Goal: Task Accomplishment & Management: Manage account settings

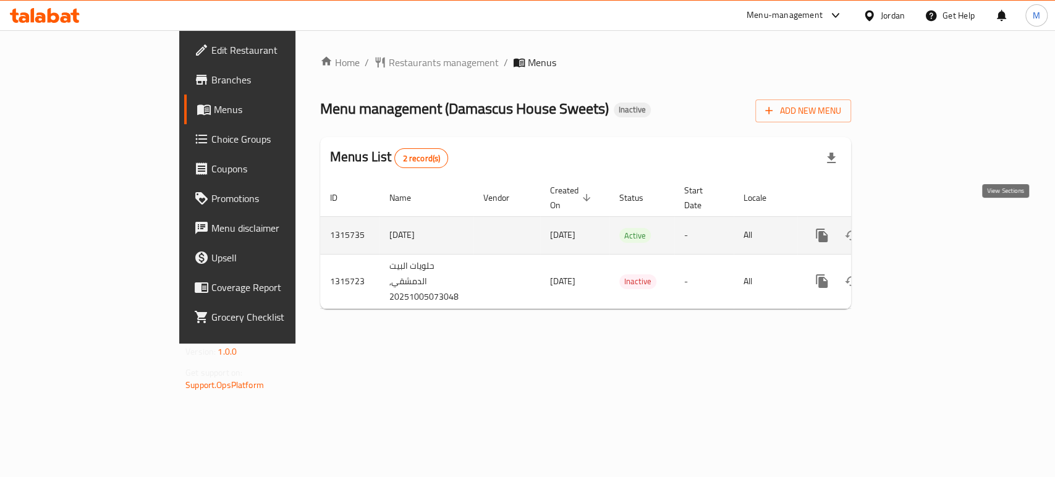
click at [917, 230] on icon "enhanced table" at bounding box center [911, 235] width 11 height 11
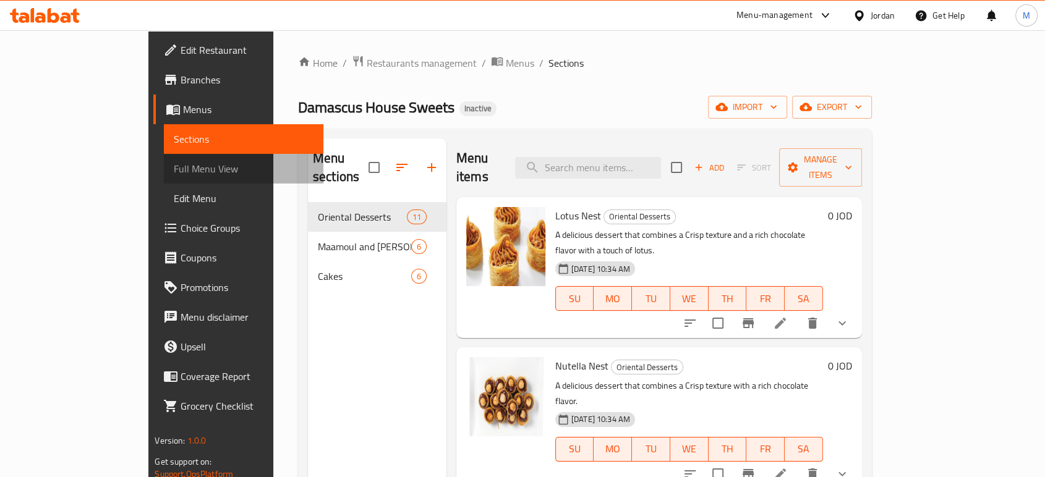
click at [174, 172] on span "Full Menu View" at bounding box center [243, 168] width 139 height 15
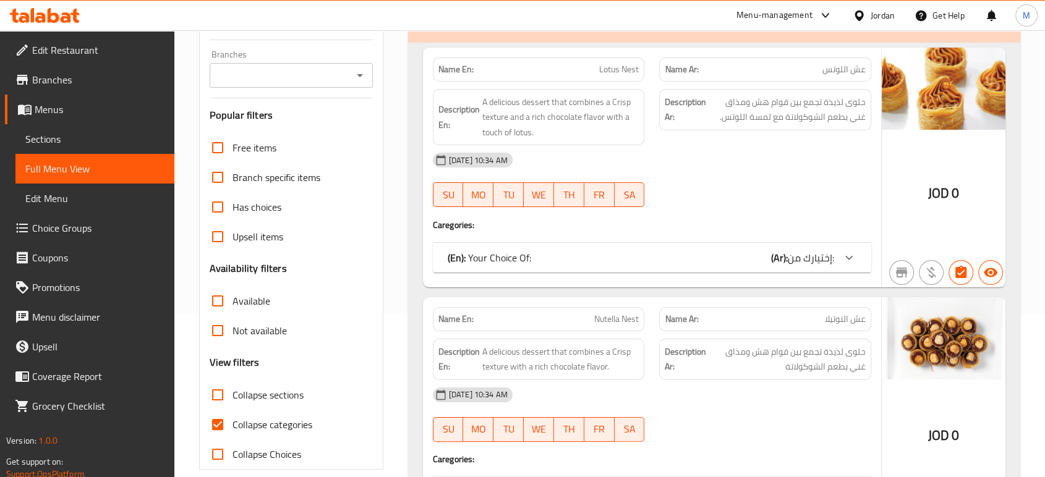
scroll to position [192, 0]
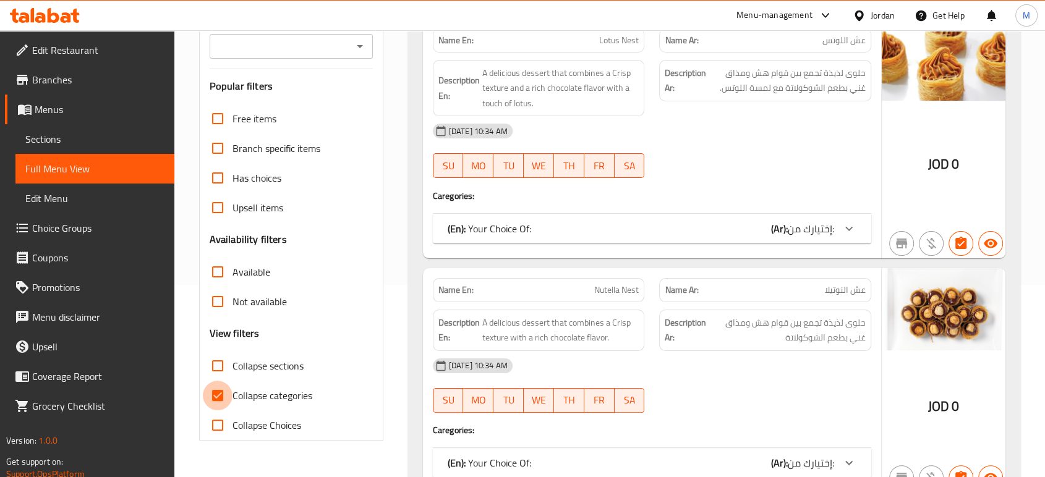
click at [217, 395] on input "Collapse categories" at bounding box center [218, 396] width 30 height 30
checkbox input "false"
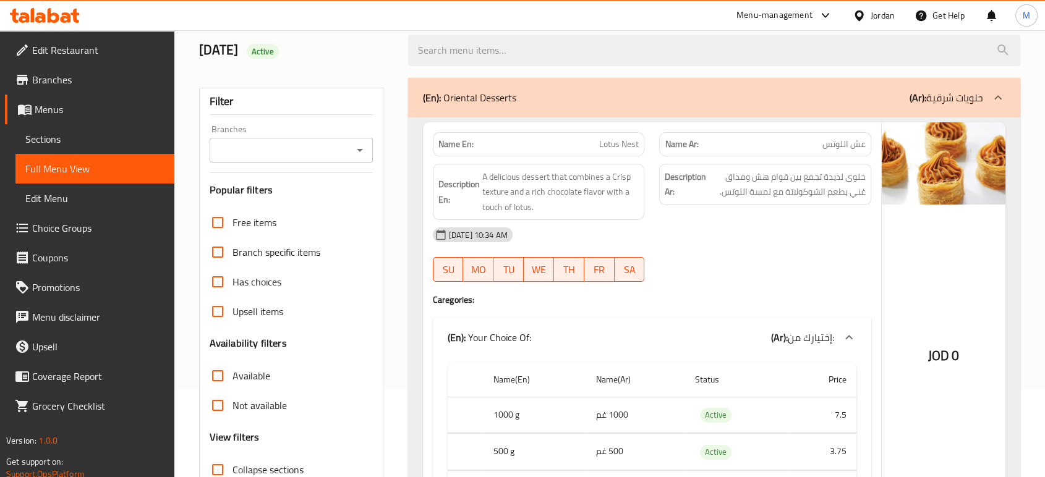
scroll to position [54, 0]
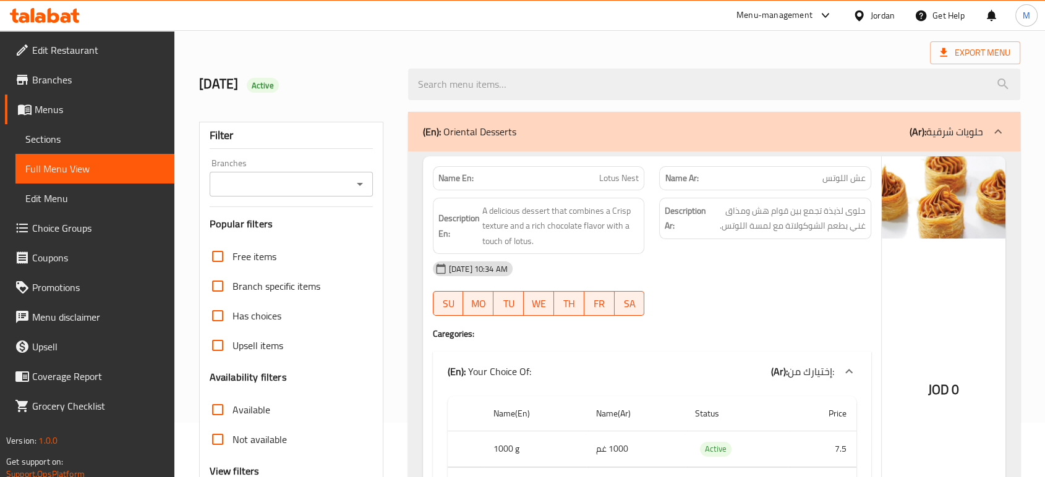
click at [809, 289] on div "05-10-2025 10:34 AM SU MO TU WE TH FR SA" at bounding box center [651, 288] width 453 height 69
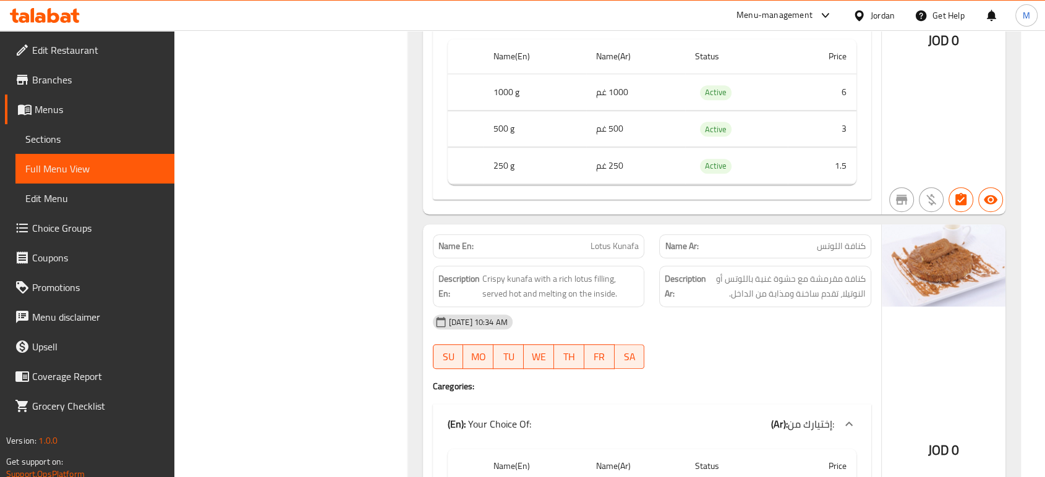
scroll to position [824, 0]
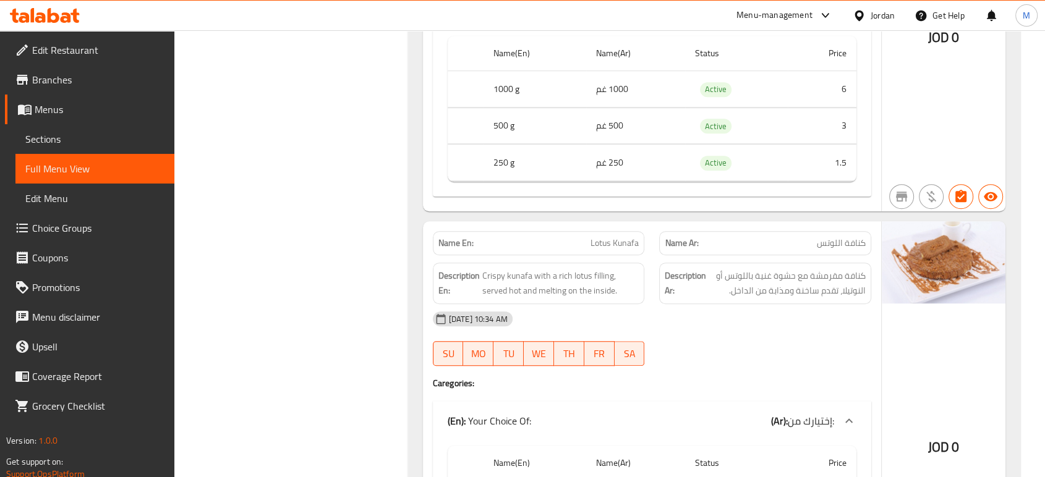
drag, startPoint x: 809, startPoint y: 289, endPoint x: 742, endPoint y: 359, distance: 97.1
click at [742, 359] on div "05-10-2025 10:34 AM SU MO TU WE TH FR SA" at bounding box center [651, 338] width 453 height 69
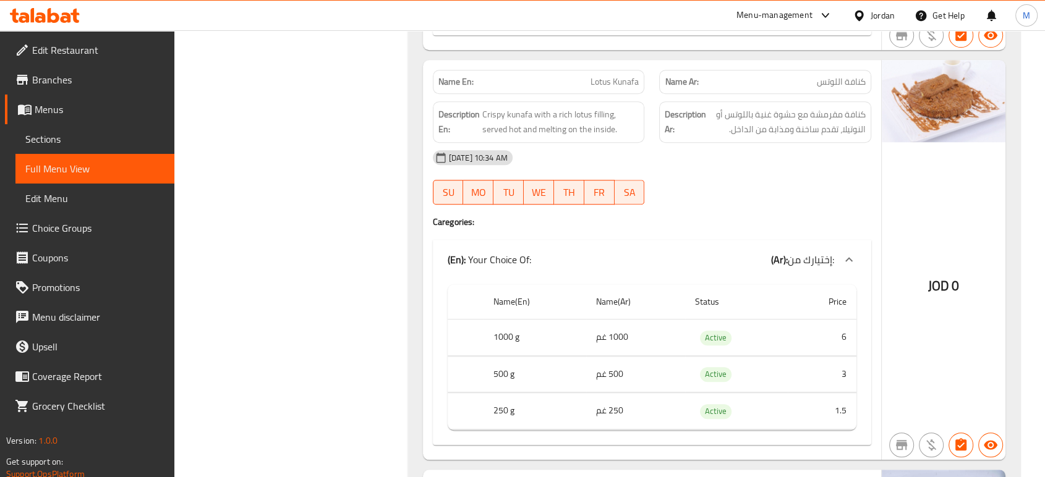
scroll to position [961, 0]
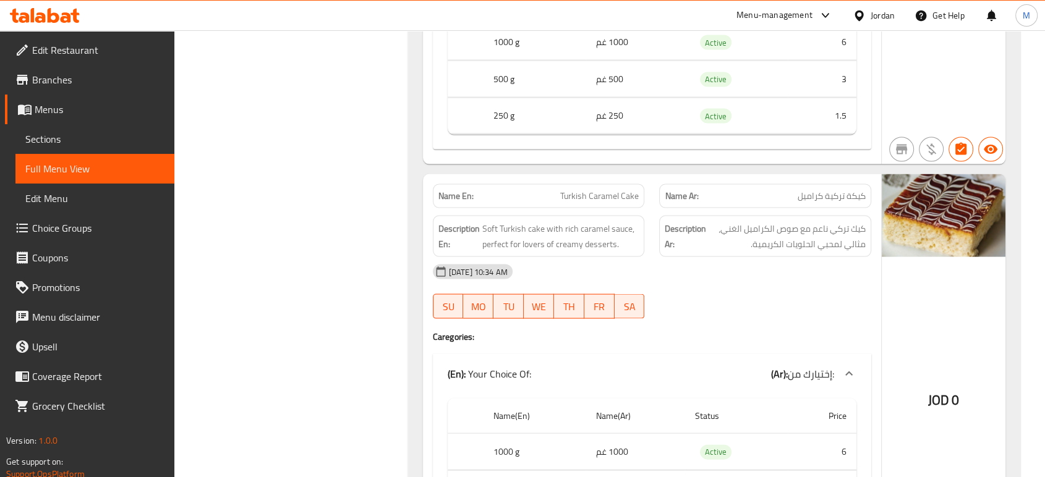
scroll to position [2528, 0]
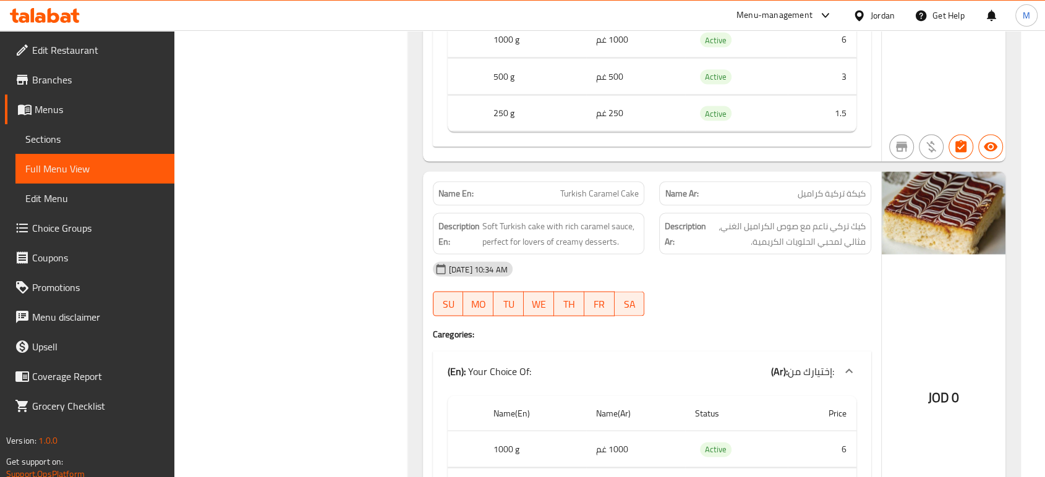
click at [790, 287] on div "05-10-2025 10:34 AM SU MO TU WE TH FR SA" at bounding box center [651, 289] width 453 height 69
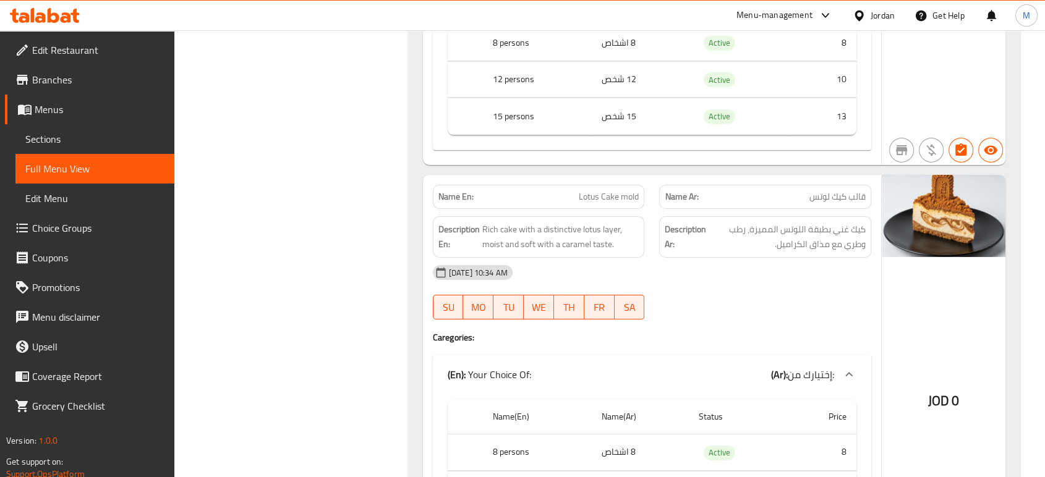
scroll to position [8780, 0]
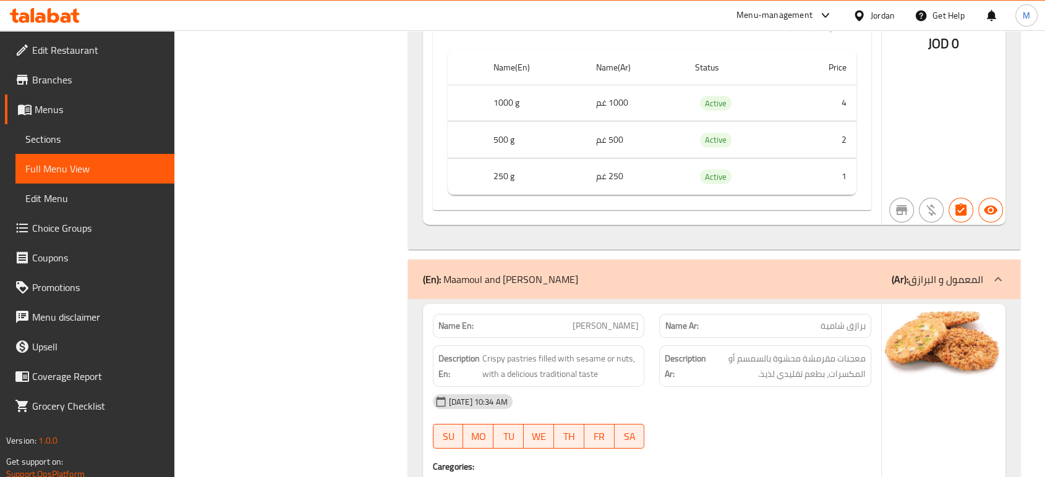
scroll to position [4530, 0]
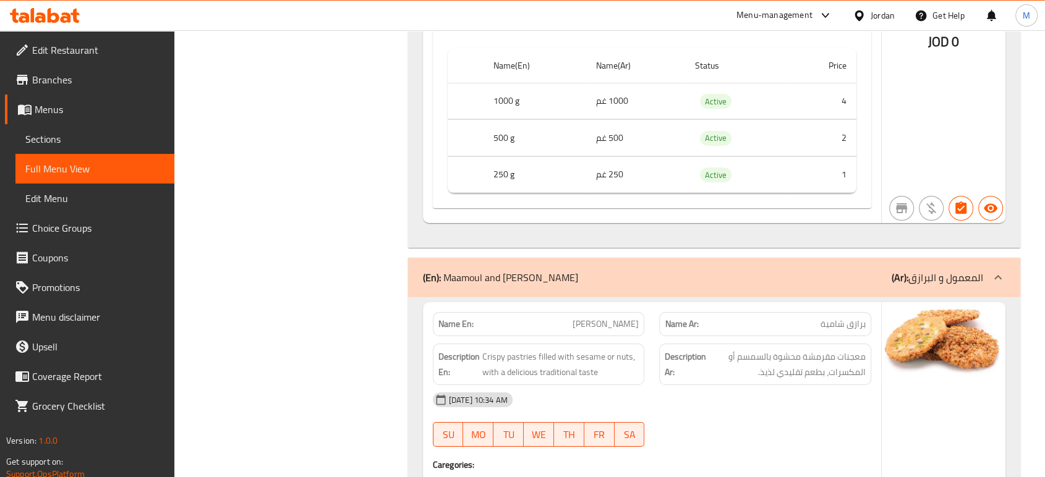
click at [673, 413] on div "05-10-2025 10:34 AM SU MO TU WE TH FR SA" at bounding box center [651, 419] width 453 height 69
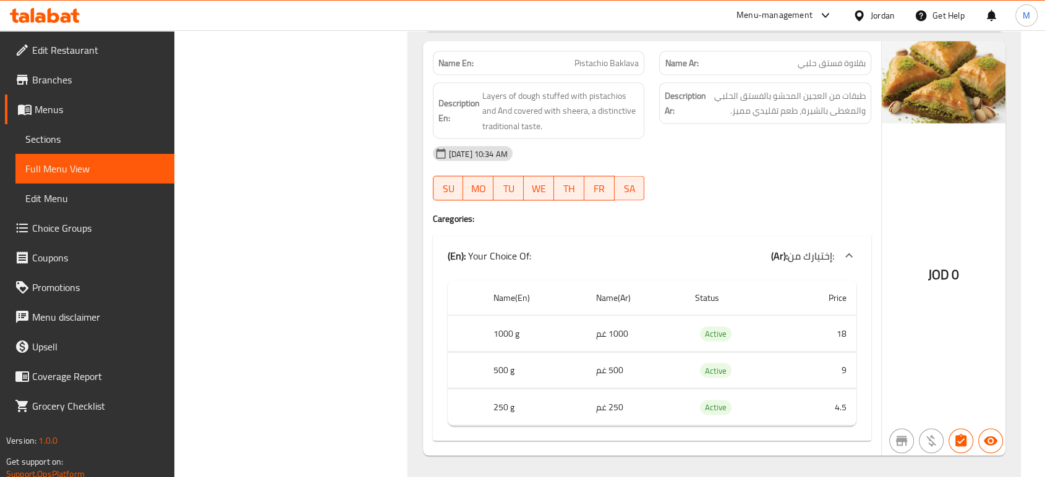
scroll to position [7168, 0]
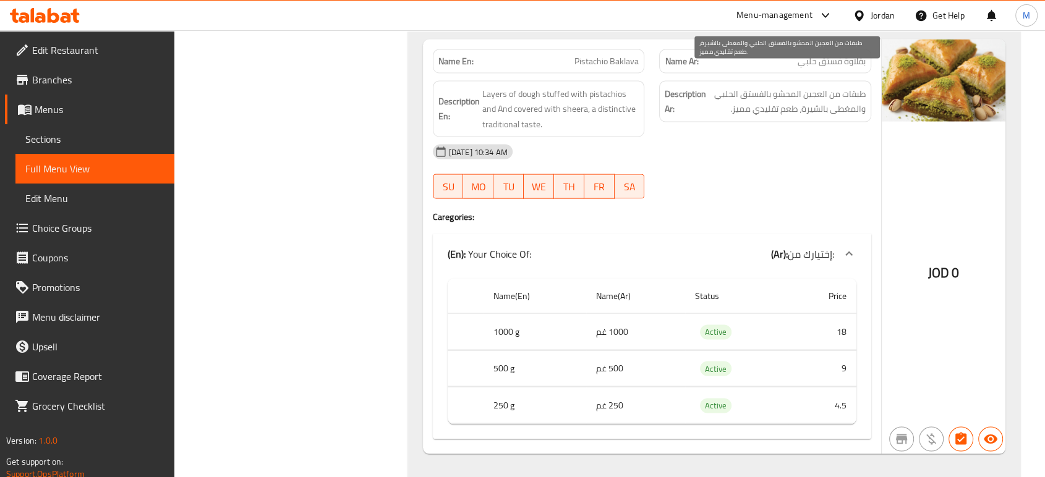
click at [807, 95] on span "طبقات من العجين المحشو بالفستق الحلبي والمغطى بالشيرة، طعم تقليدي مميز." at bounding box center [787, 102] width 157 height 30
copy span "بالشيرة"
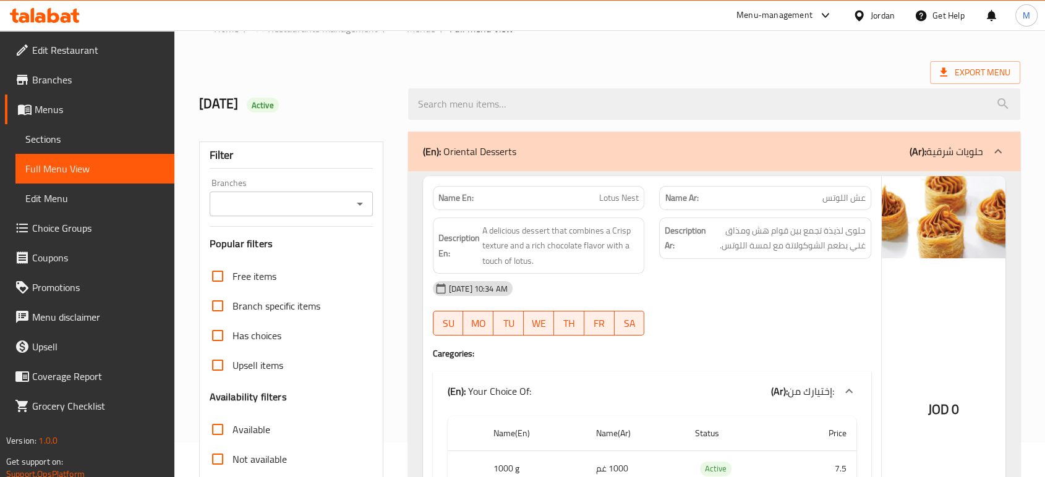
scroll to position [0, 0]
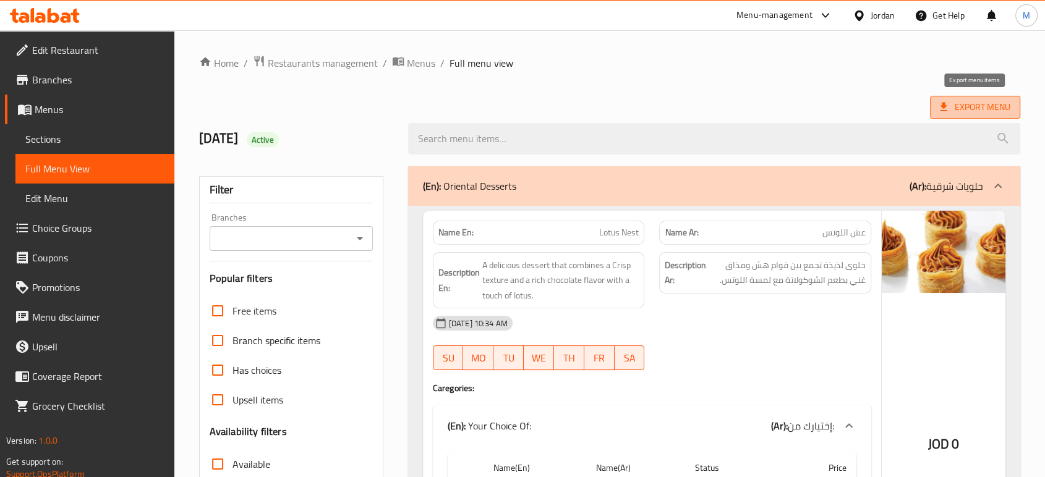
click at [970, 110] on span "Export Menu" at bounding box center [975, 107] width 70 height 15
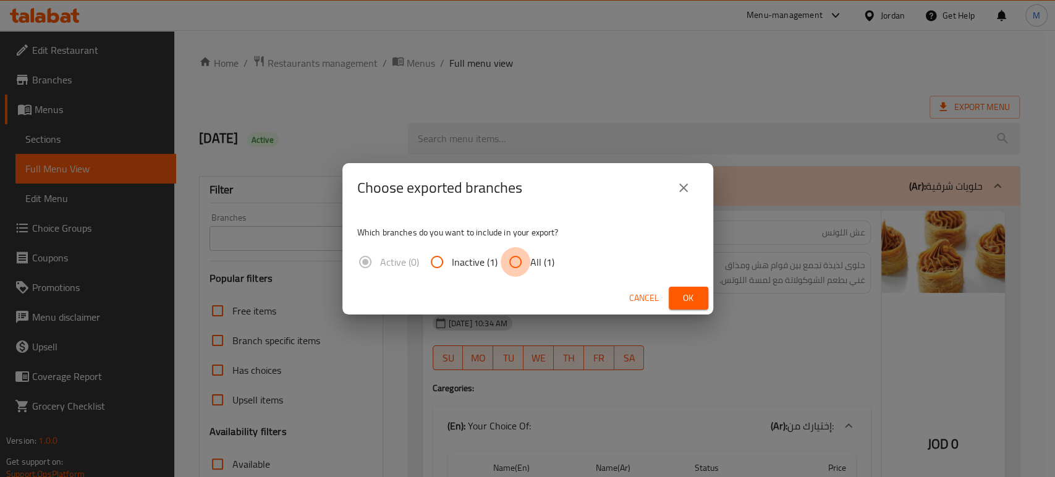
click at [515, 261] on input "All (1)" at bounding box center [516, 262] width 30 height 30
radio input "true"
click at [676, 295] on button "Ok" at bounding box center [689, 298] width 40 height 23
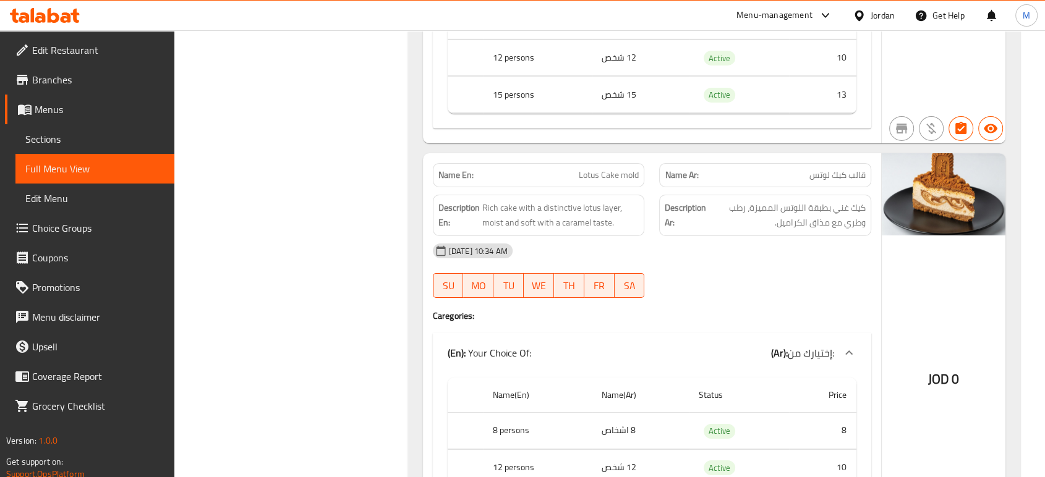
scroll to position [8778, 0]
click at [564, 168] on p "Name En: Lotus Cake mold" at bounding box center [538, 174] width 201 height 13
copy span "Lotus Cake mold"
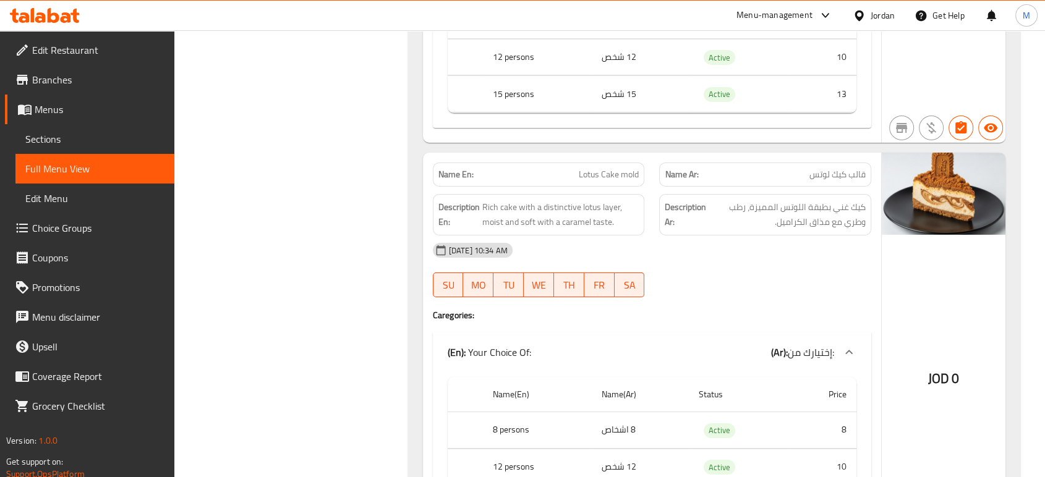
click at [697, 270] on div "05-10-2025 10:34 AM SU MO TU WE TH FR SA" at bounding box center [651, 270] width 453 height 69
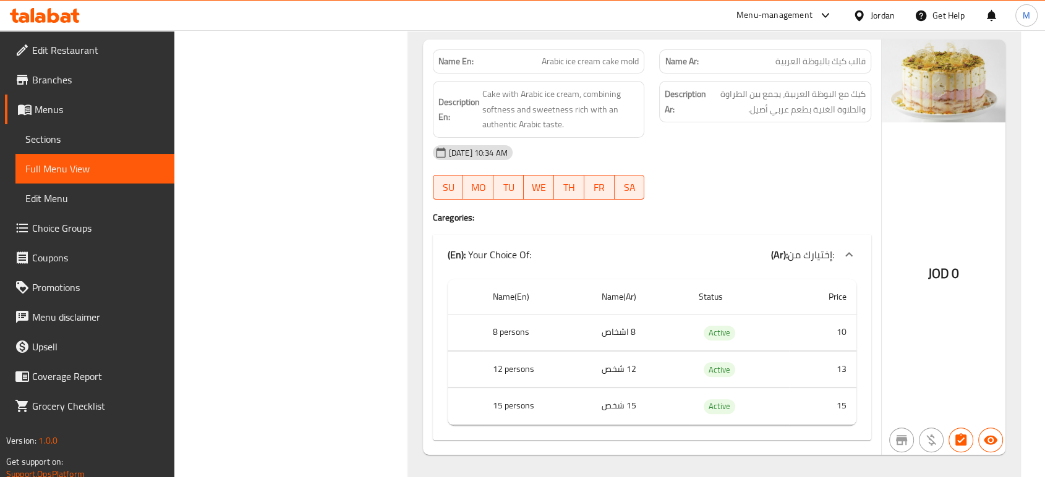
scroll to position [9712, 0]
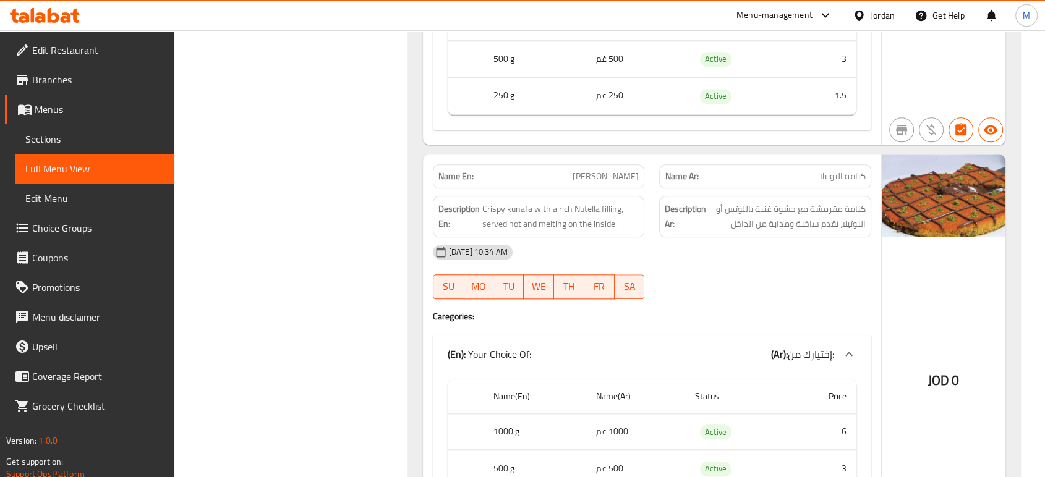
scroll to position [1328, 0]
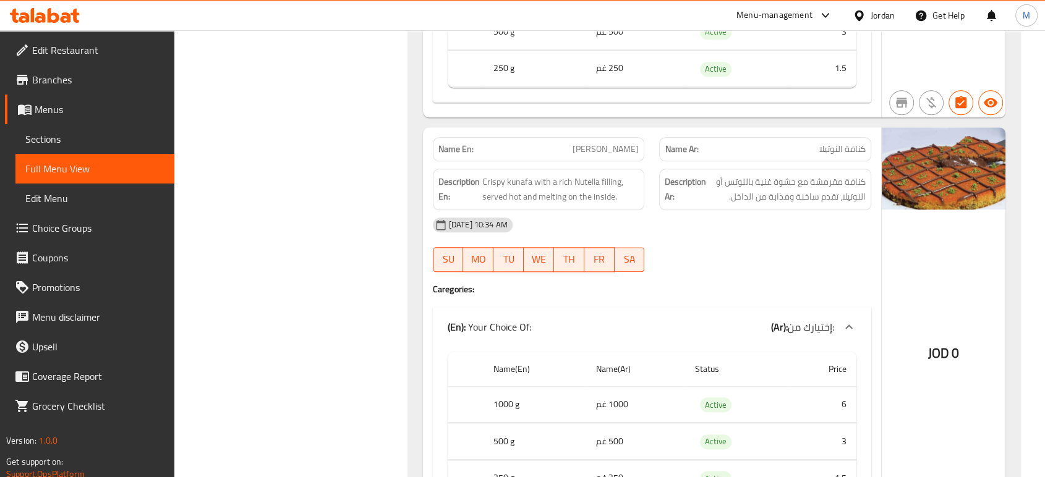
click at [83, 147] on link "Sections" at bounding box center [94, 139] width 159 height 30
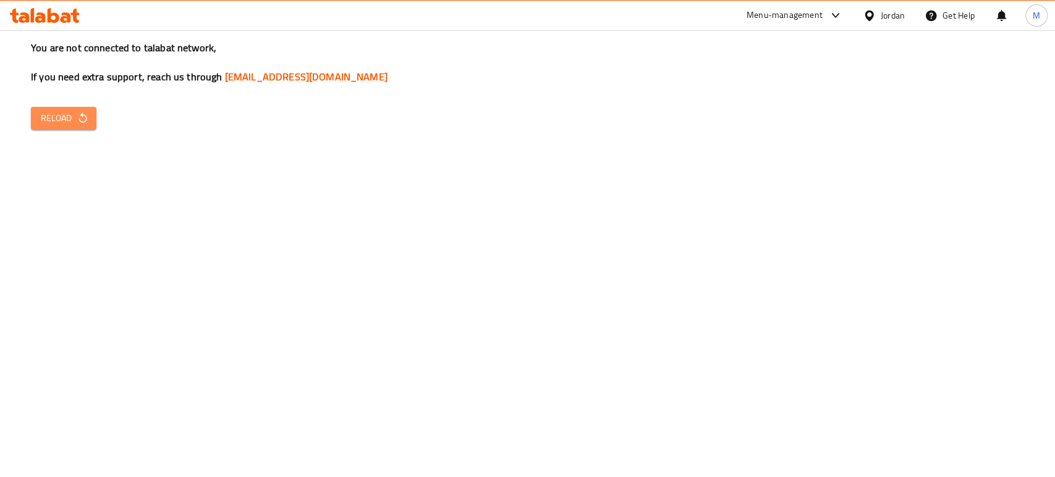
click at [73, 116] on span "Reload" at bounding box center [64, 118] width 46 height 15
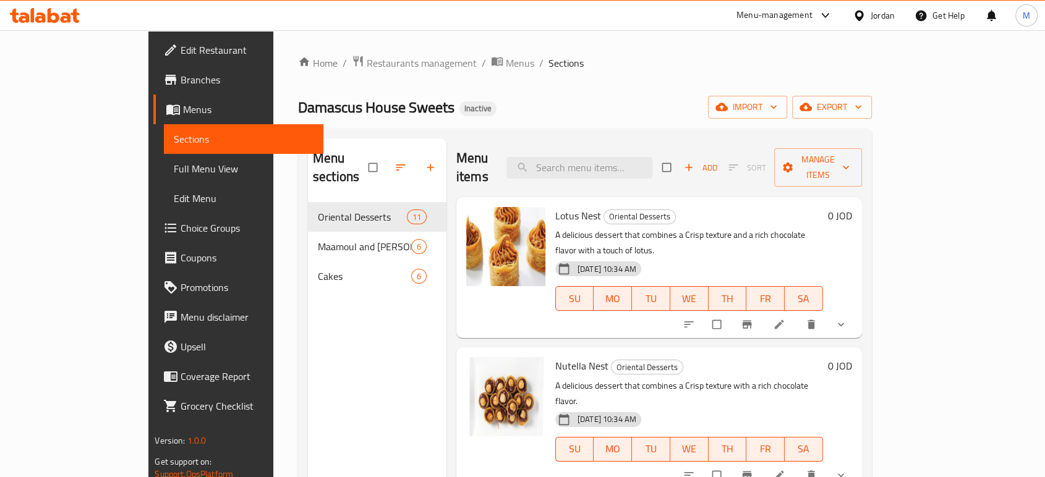
click at [862, 362] on div "Nutella Nest Oriental Desserts A delicious dessert that combines a Crisp textur…" at bounding box center [659, 417] width 406 height 141
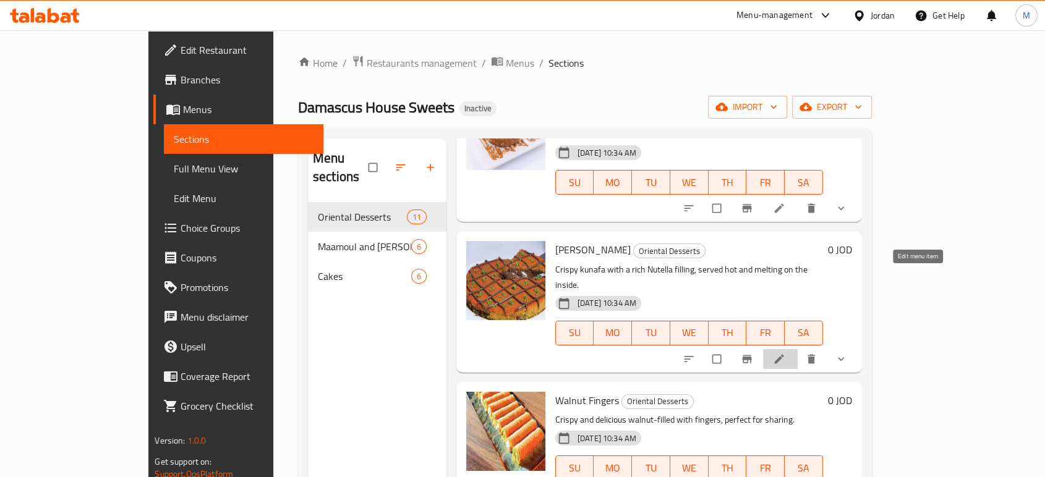
click at [785, 353] on icon at bounding box center [779, 359] width 12 height 12
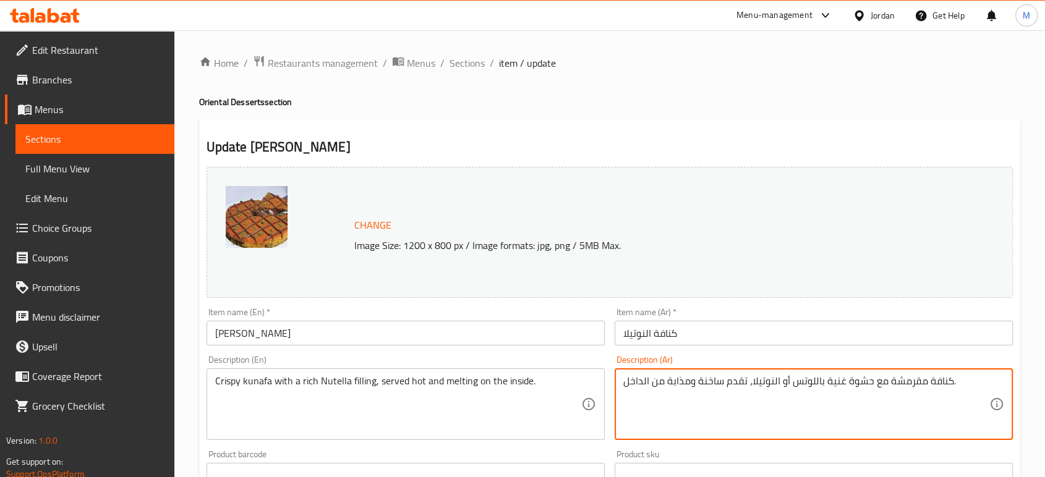
drag, startPoint x: 776, startPoint y: 383, endPoint x: 820, endPoint y: 387, distance: 44.7
click at [820, 387] on textarea "كنافة مقرمشة مع حشوة غنية باللوتس أو النوتيلا، تقدم ساخنة ومذابة من الداخل." at bounding box center [806, 404] width 366 height 59
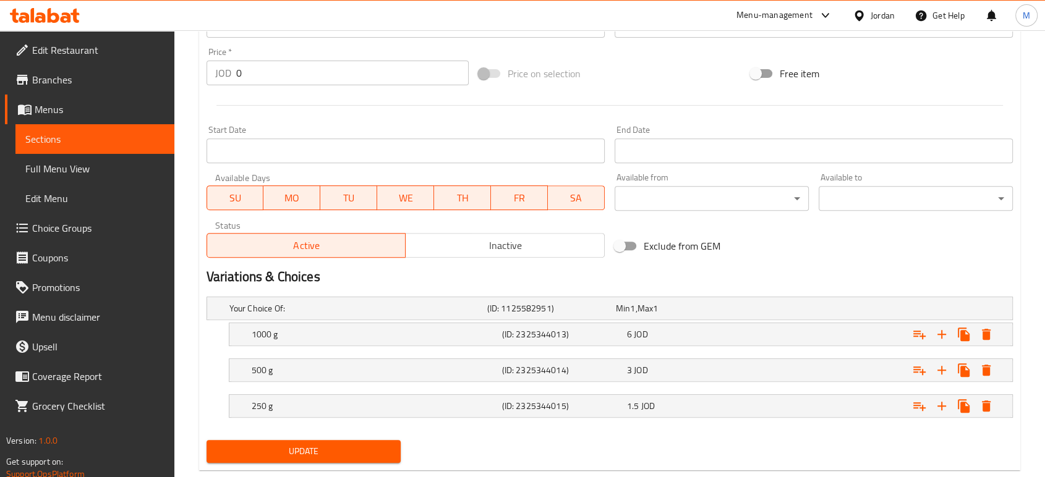
scroll to position [477, 0]
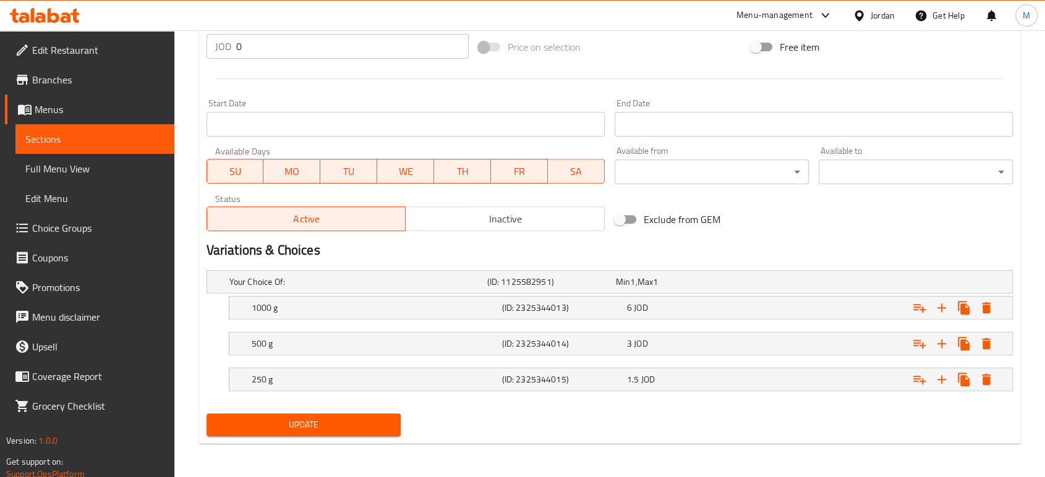
type textarea "كنافة مقرمشة مع حشوة غنية بالنوتيلا، تقدم ساخنة ومذابة من الداخل."
click at [341, 421] on span "Update" at bounding box center [303, 424] width 174 height 15
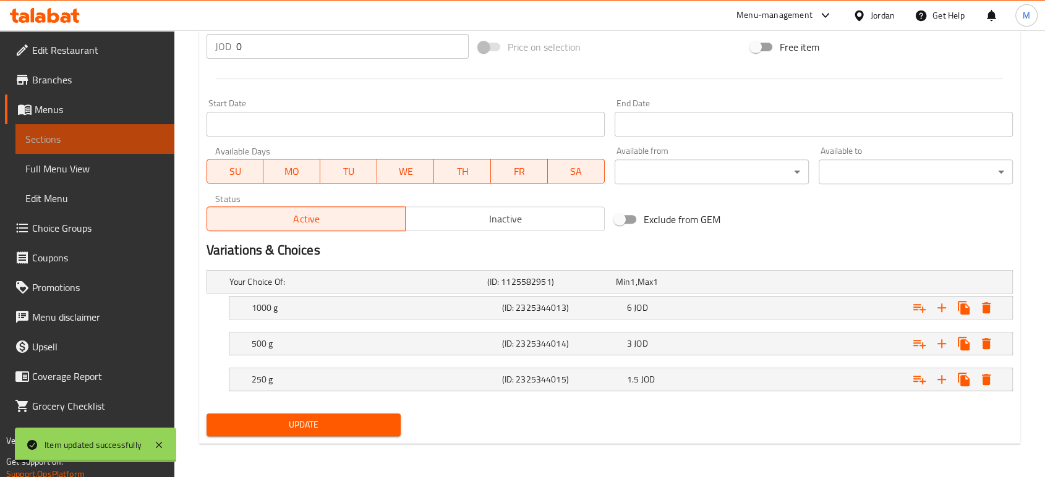
click at [103, 147] on link "Sections" at bounding box center [94, 139] width 159 height 30
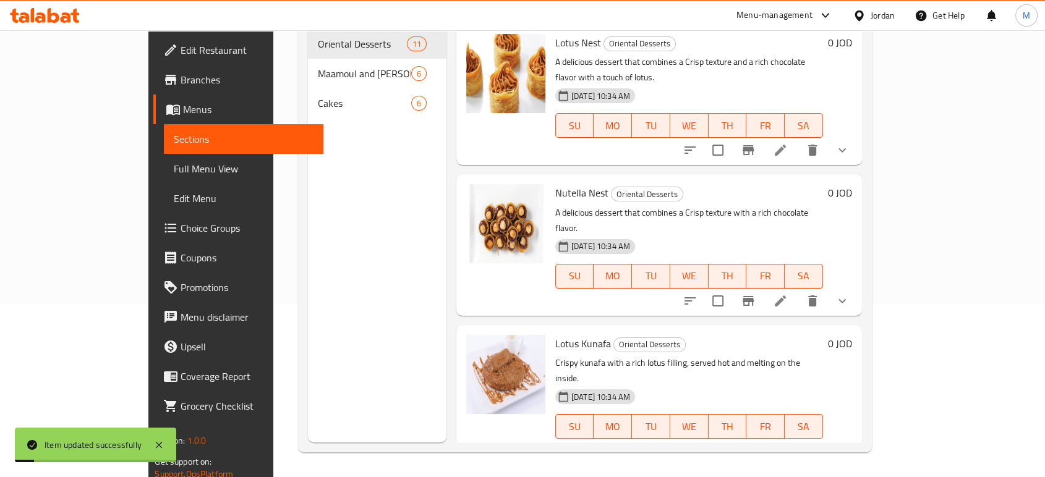
scroll to position [173, 0]
click at [786, 446] on icon at bounding box center [780, 451] width 11 height 11
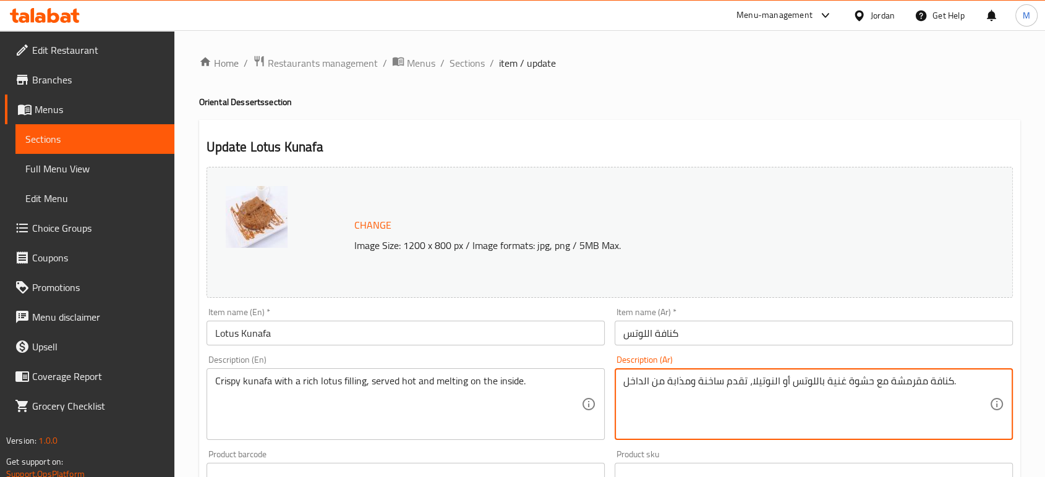
drag, startPoint x: 747, startPoint y: 385, endPoint x: 786, endPoint y: 385, distance: 39.6
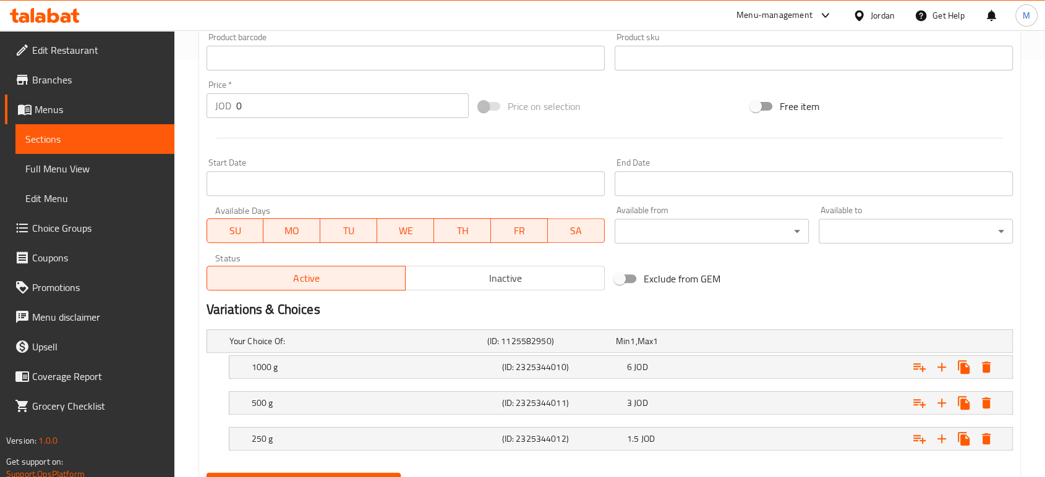
scroll to position [477, 0]
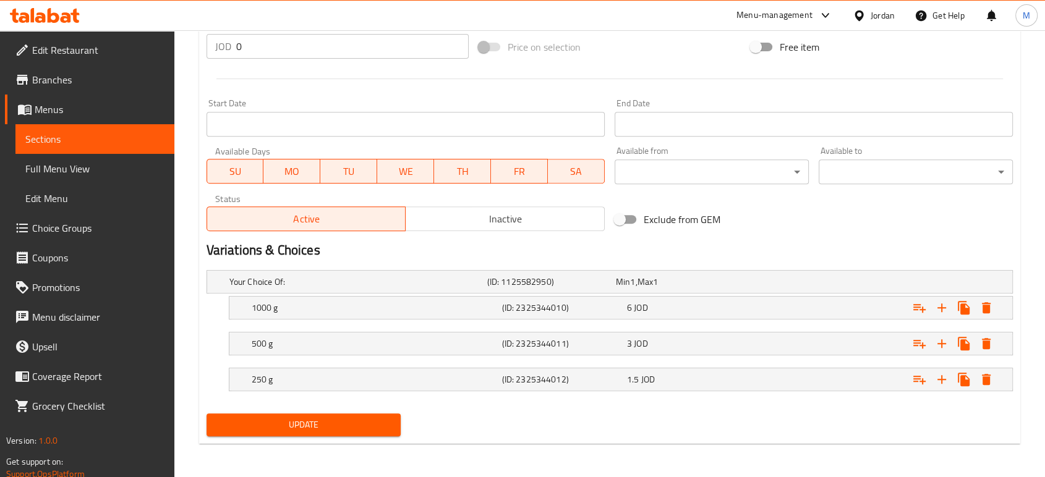
type textarea "كنافة مقرمشة مع حشوة غنية باللوتس ، تقدم ساخنة ومذابة من الداخل."
click at [381, 419] on span "Update" at bounding box center [303, 424] width 174 height 15
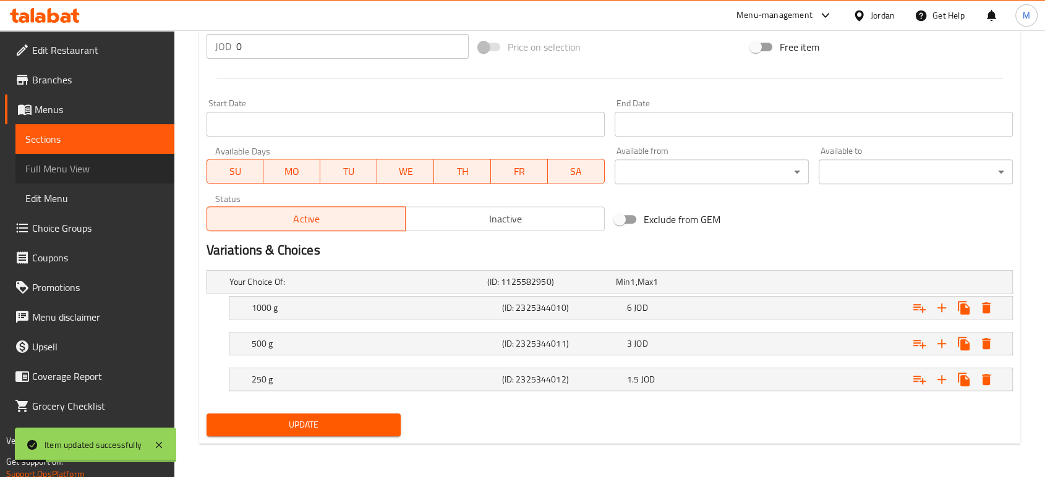
click at [85, 168] on span "Full Menu View" at bounding box center [94, 168] width 139 height 15
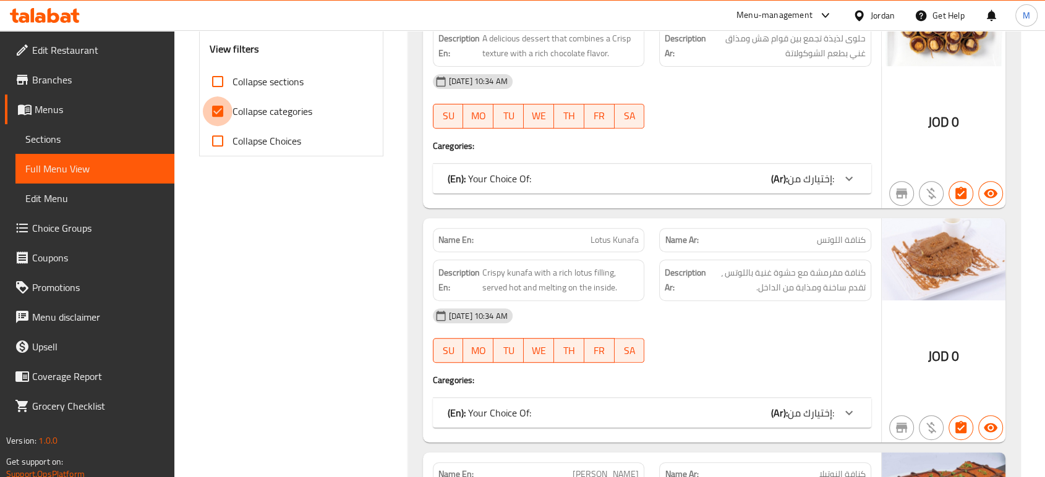
click at [213, 113] on input "Collapse categories" at bounding box center [218, 111] width 30 height 30
checkbox input "false"
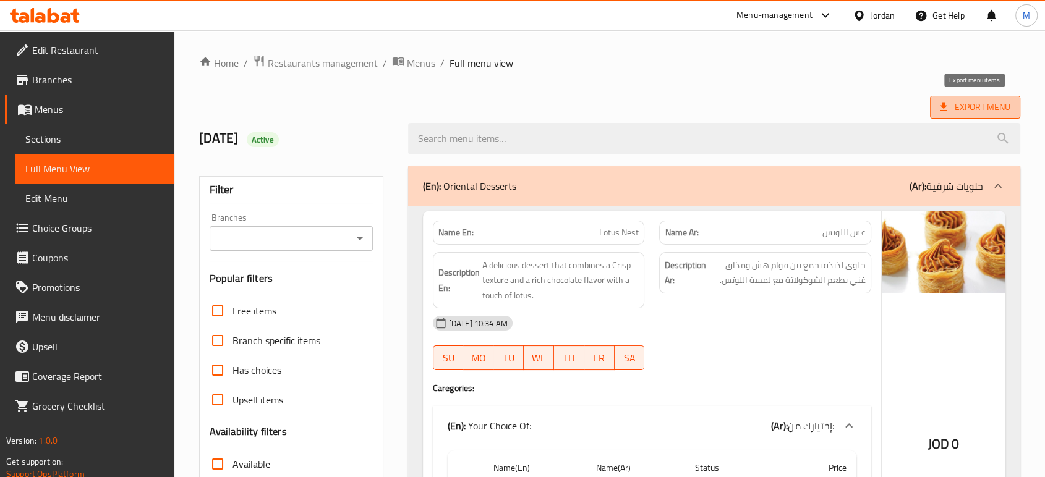
click at [970, 101] on span "Export Menu" at bounding box center [975, 107] width 70 height 15
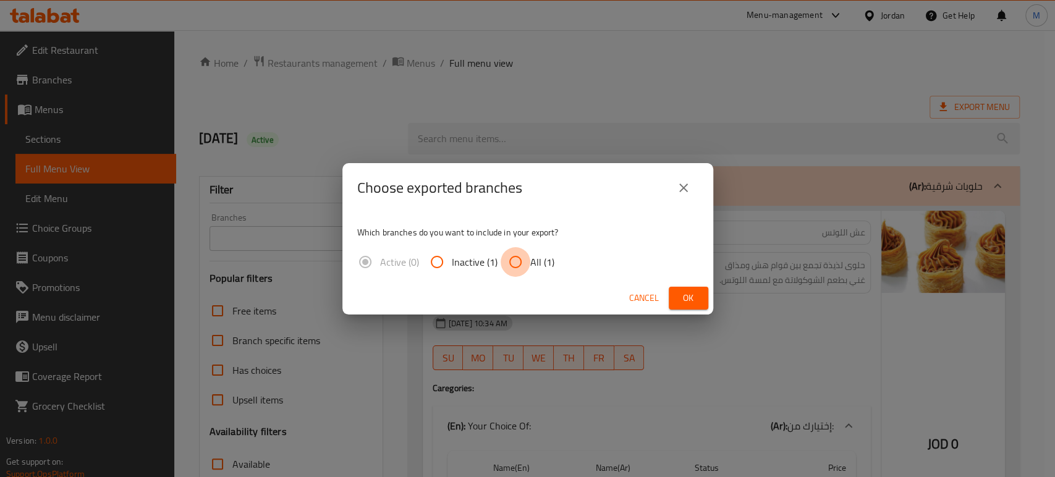
click at [513, 266] on input "All (1)" at bounding box center [516, 262] width 30 height 30
radio input "true"
click at [691, 299] on span "Ok" at bounding box center [689, 298] width 20 height 15
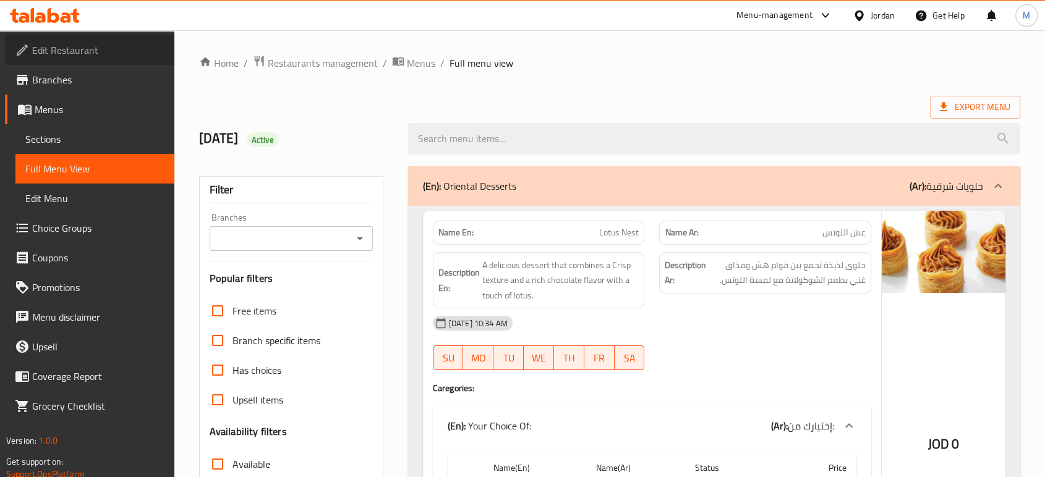
click at [76, 48] on span "Edit Restaurant" at bounding box center [98, 50] width 132 height 15
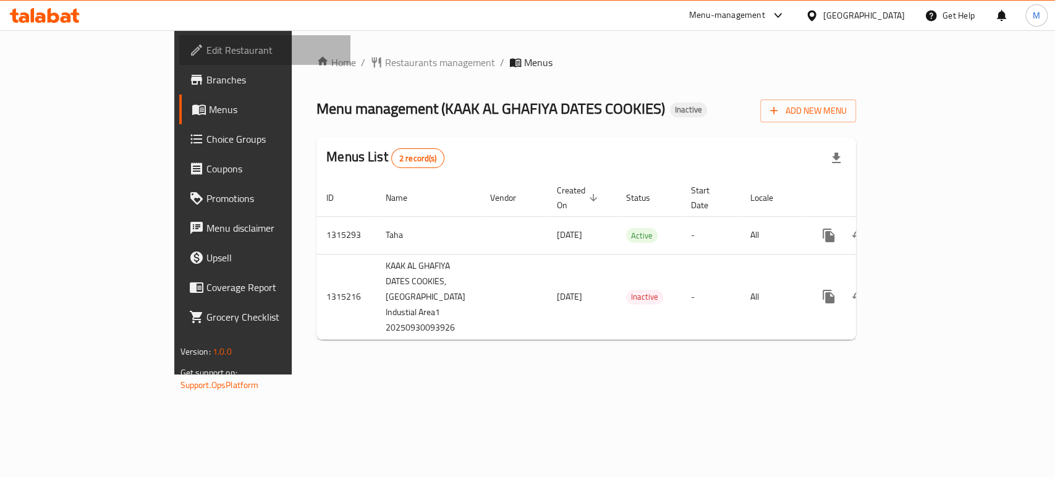
click at [207, 52] on span "Edit Restaurant" at bounding box center [274, 50] width 134 height 15
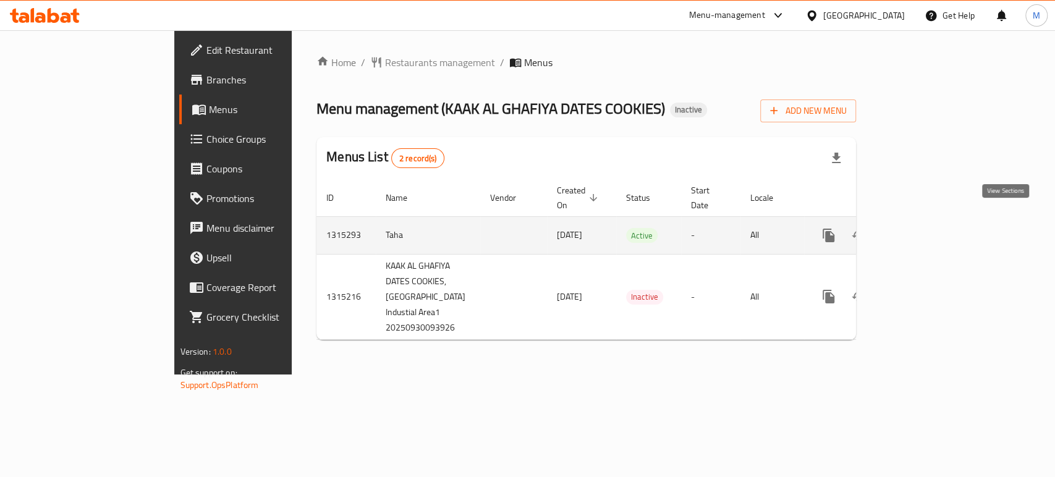
click at [926, 228] on icon "enhanced table" at bounding box center [918, 235] width 15 height 15
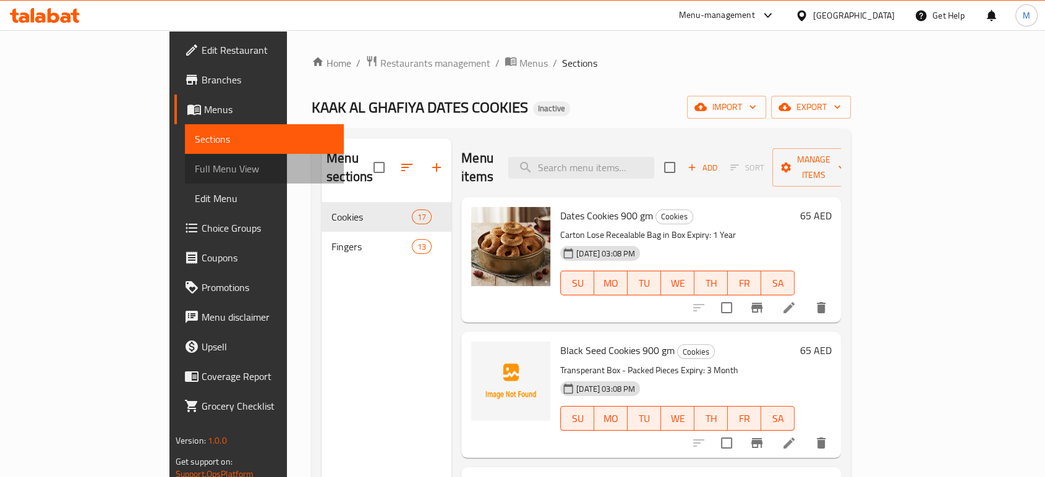
click at [195, 172] on span "Full Menu View" at bounding box center [264, 168] width 139 height 15
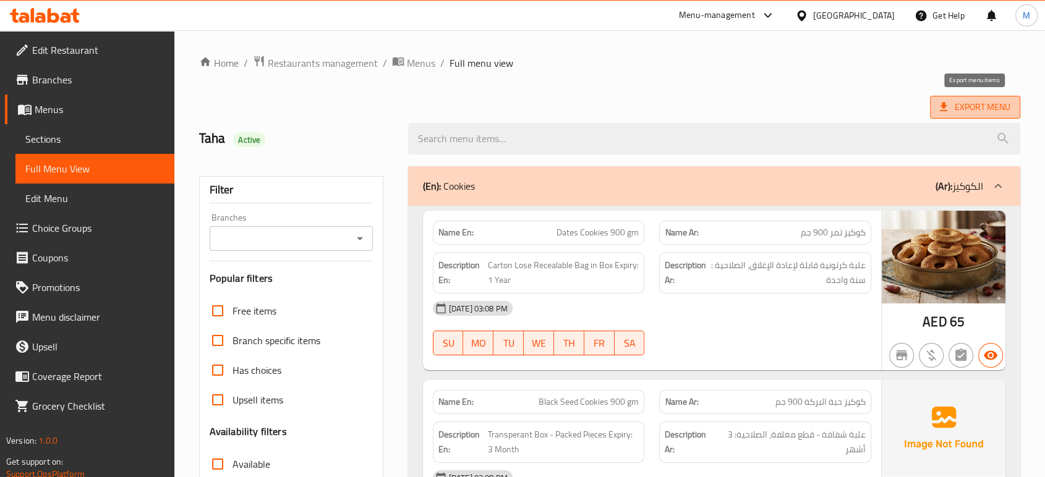
click at [977, 104] on span "Export Menu" at bounding box center [975, 107] width 70 height 15
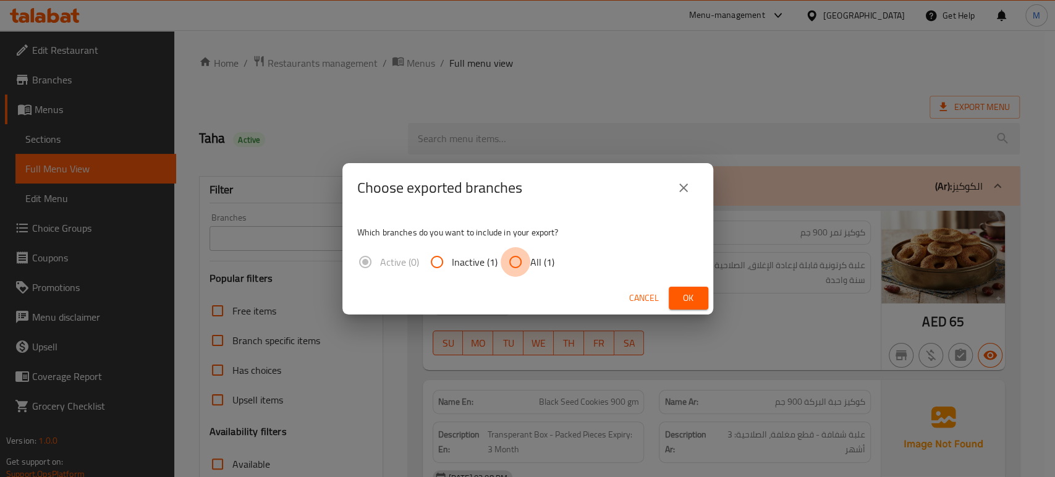
click at [509, 263] on input "All (1)" at bounding box center [516, 262] width 30 height 30
radio input "true"
click at [688, 297] on span "Ok" at bounding box center [689, 298] width 20 height 15
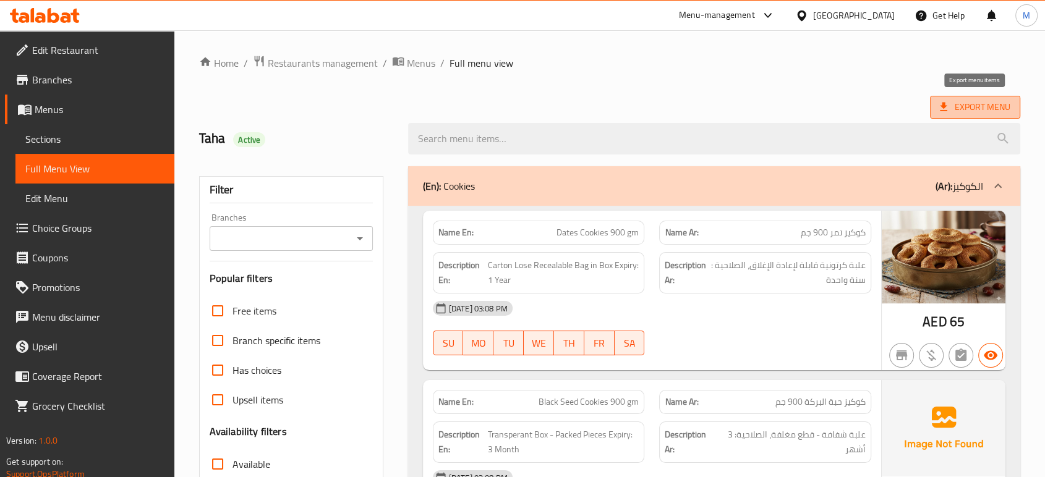
click at [967, 111] on span "Export Menu" at bounding box center [975, 107] width 70 height 15
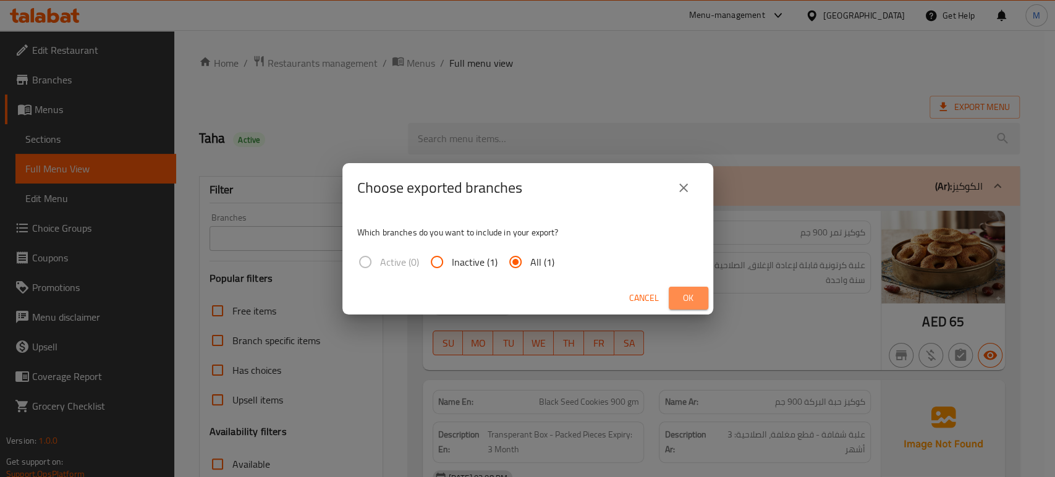
click at [691, 291] on span "Ok" at bounding box center [689, 298] width 20 height 15
